Goal: Find contact information: Find contact information

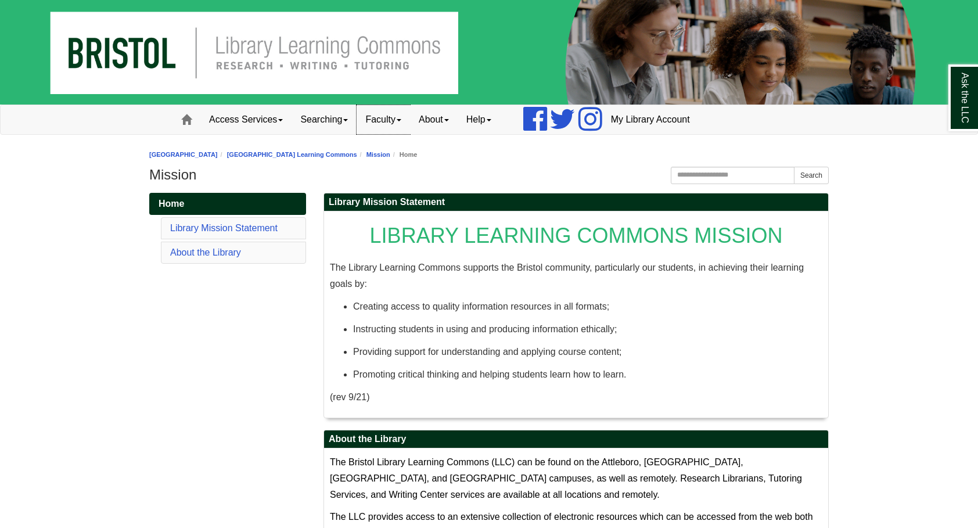
click at [393, 123] on link "Faculty" at bounding box center [383, 119] width 53 height 29
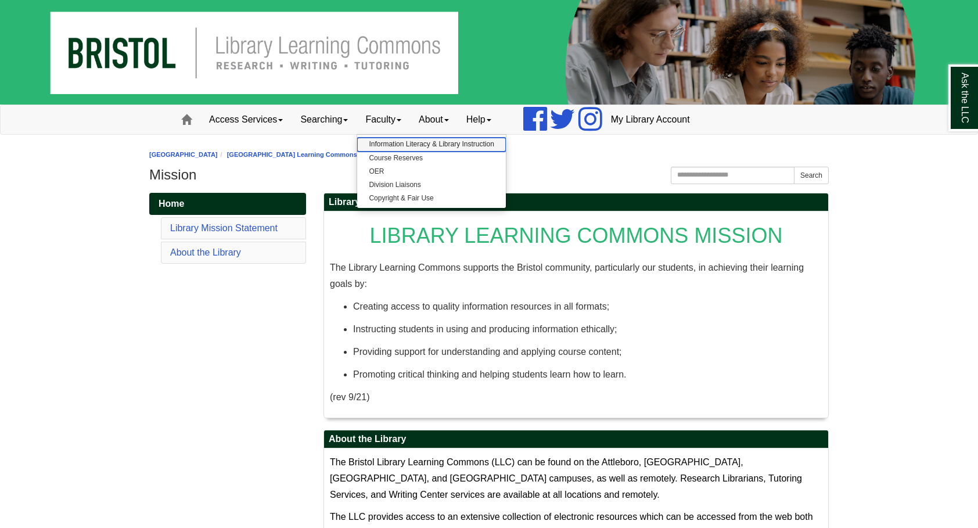
click at [431, 143] on link "Information Literacy & Library Instruction" at bounding box center [431, 144] width 148 height 13
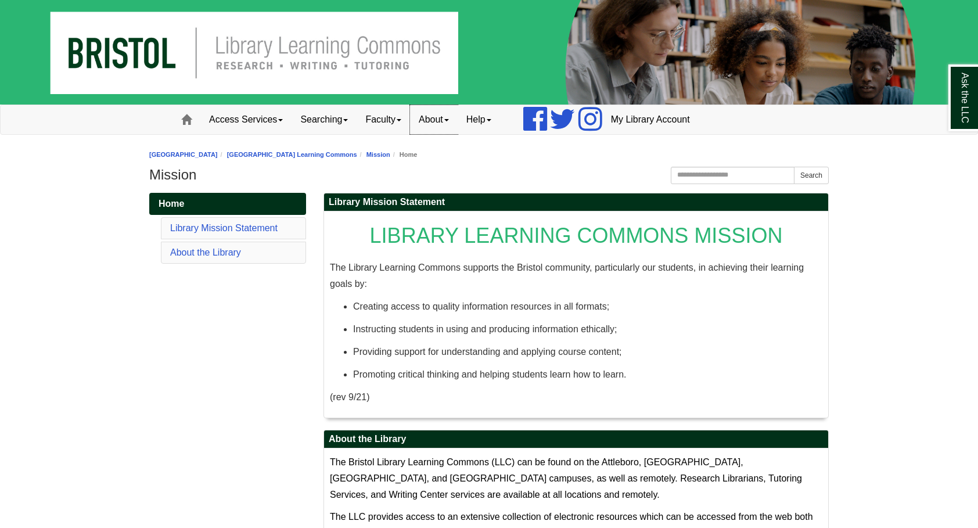
click at [436, 117] on link "About" at bounding box center [434, 119] width 48 height 29
click at [458, 168] on link "Staff Directory" at bounding box center [457, 171] width 92 height 13
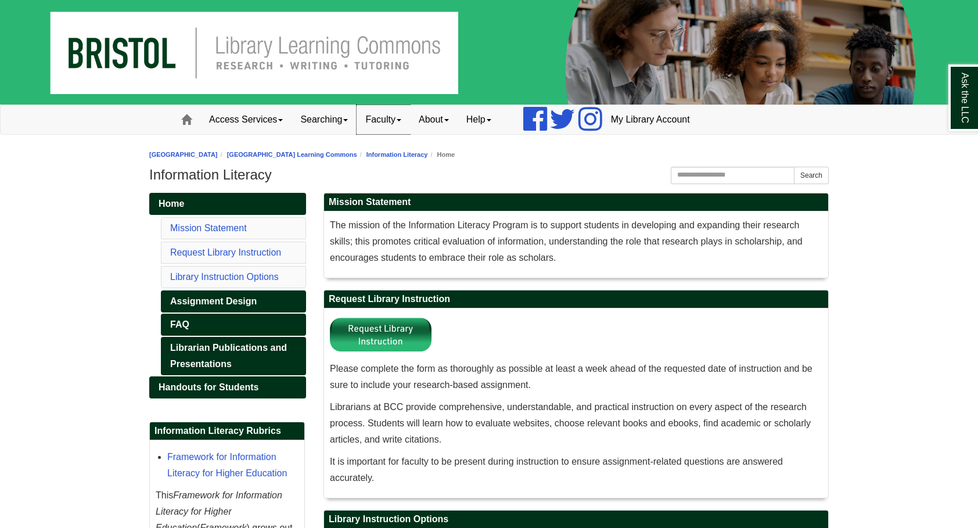
click at [388, 121] on link "Faculty" at bounding box center [383, 119] width 53 height 29
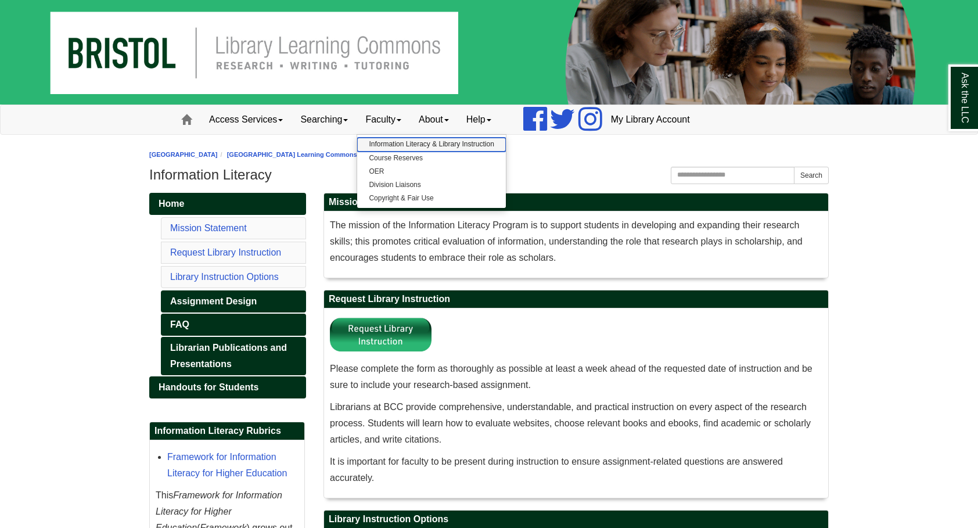
click at [395, 143] on link "Information Literacy & Library Instruction" at bounding box center [431, 144] width 148 height 13
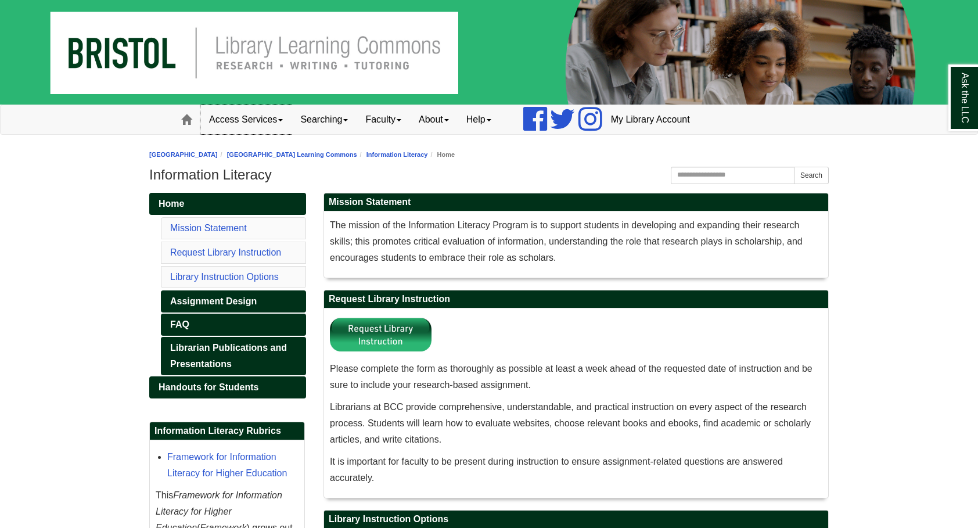
click at [232, 116] on link "Access Services" at bounding box center [245, 119] width 91 height 29
click at [498, 120] on link "Help" at bounding box center [479, 119] width 42 height 29
click at [491, 143] on link "Email Us" at bounding box center [510, 144] width 105 height 13
